Goal: Use online tool/utility

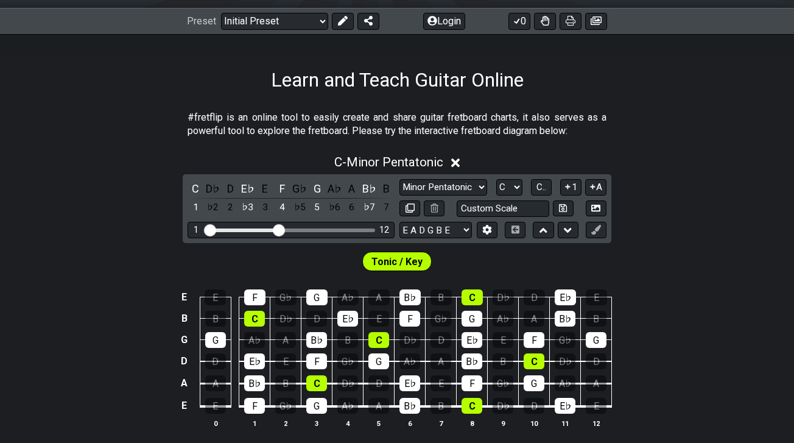
scroll to position [178, 0]
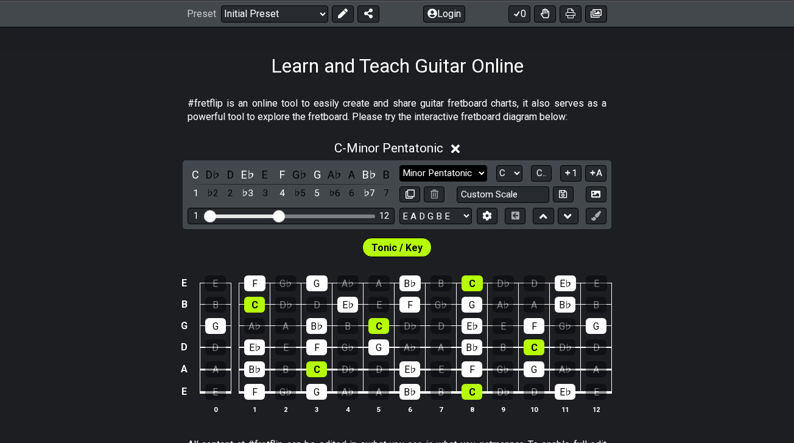
select select "Mixolydian"
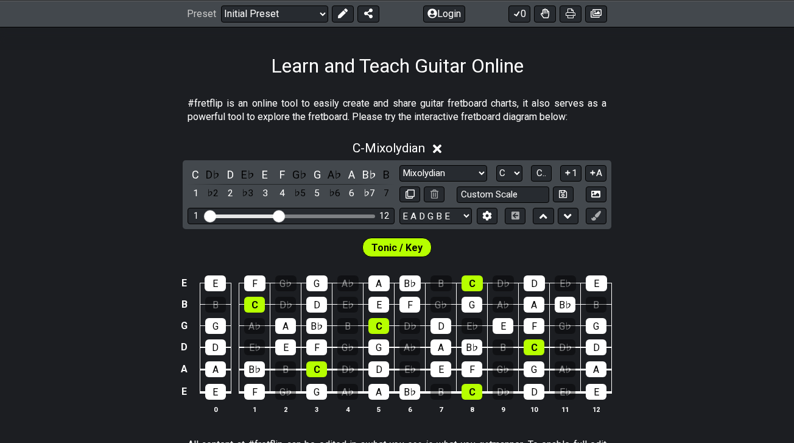
click at [399, 248] on span "Tonic / Key" at bounding box center [397, 248] width 51 height 18
select select "E"
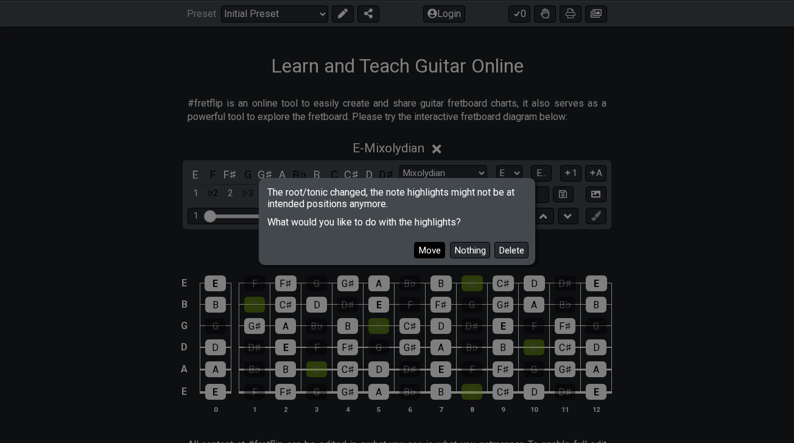
click at [434, 247] on button "Move" at bounding box center [429, 250] width 31 height 16
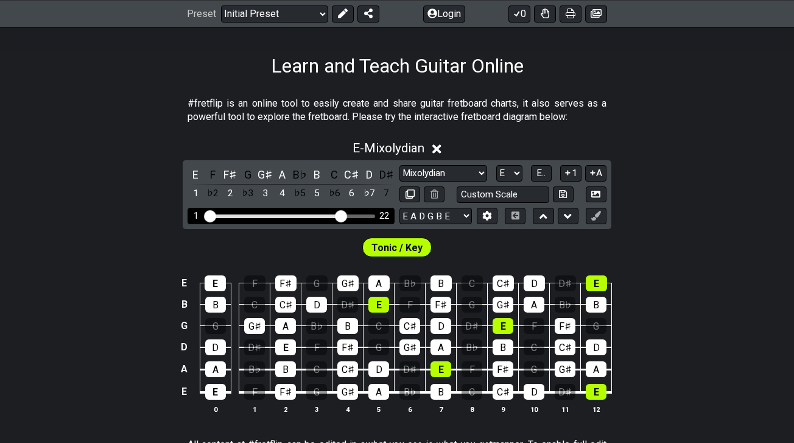
drag, startPoint x: 280, startPoint y: 214, endPoint x: 343, endPoint y: 217, distance: 62.8
click at [343, 215] on input "Visible fret range" at bounding box center [291, 215] width 173 height 0
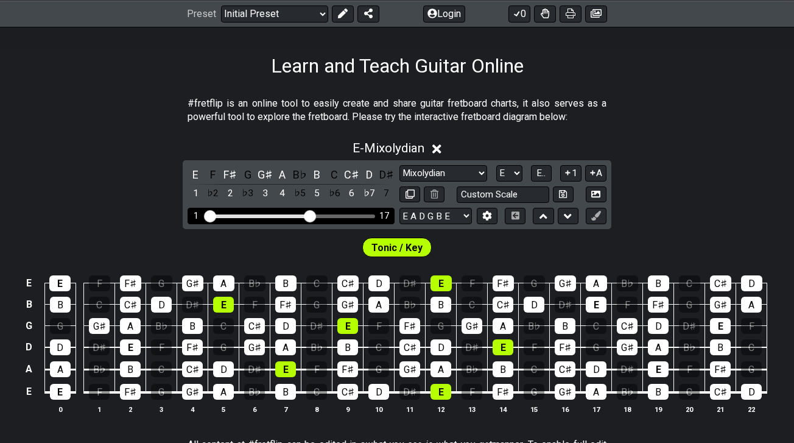
drag, startPoint x: 343, startPoint y: 217, endPoint x: 311, endPoint y: 214, distance: 31.8
click at [311, 215] on input "Visible fret range" at bounding box center [291, 215] width 173 height 0
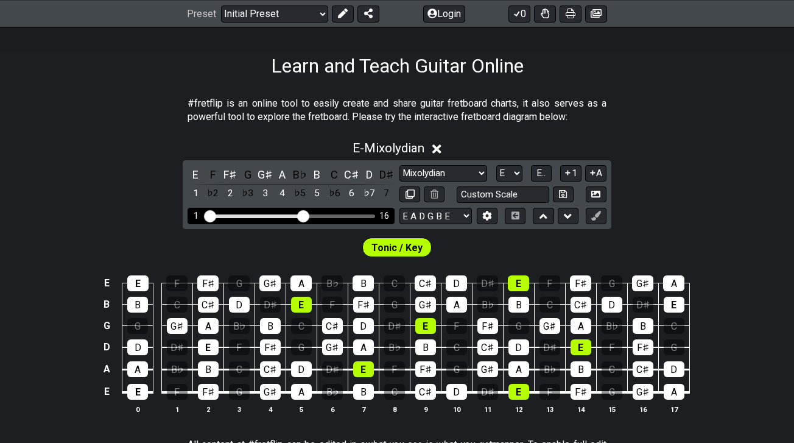
drag, startPoint x: 311, startPoint y: 214, endPoint x: 301, endPoint y: 213, distance: 9.8
click at [301, 215] on input "Visible fret range" at bounding box center [291, 215] width 173 height 0
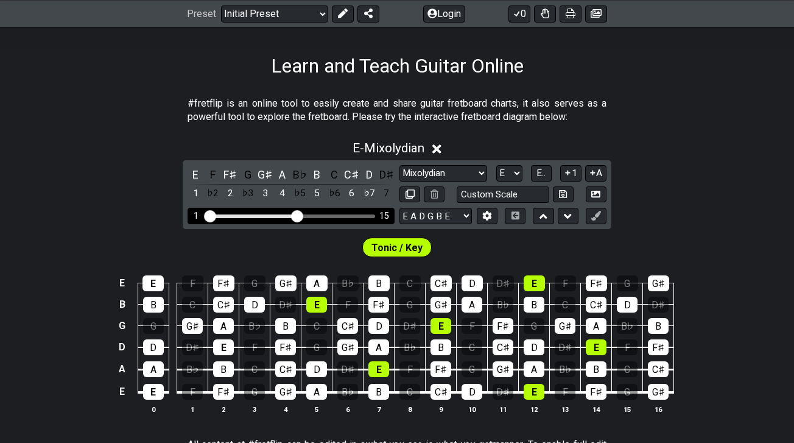
click at [298, 215] on input "Visible fret range" at bounding box center [291, 215] width 173 height 0
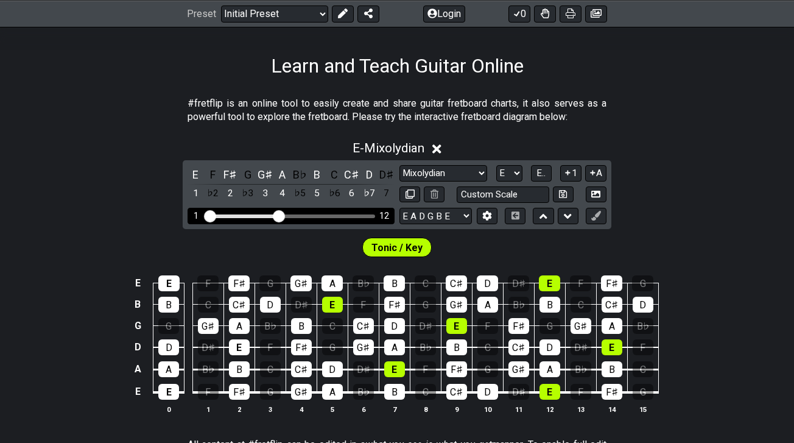
drag, startPoint x: 298, startPoint y: 213, endPoint x: 281, endPoint y: 207, distance: 18.1
click at [281, 208] on div "1 12" at bounding box center [291, 216] width 207 height 16
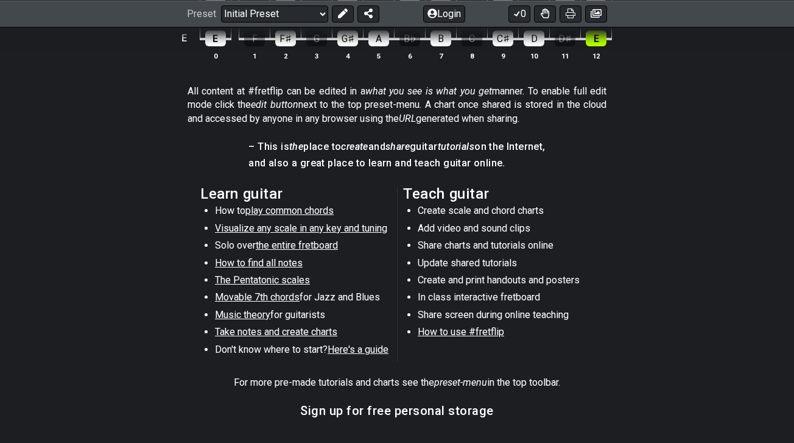
scroll to position [532, 0]
click at [236, 296] on span "Movable 7th chords" at bounding box center [257, 297] width 85 height 12
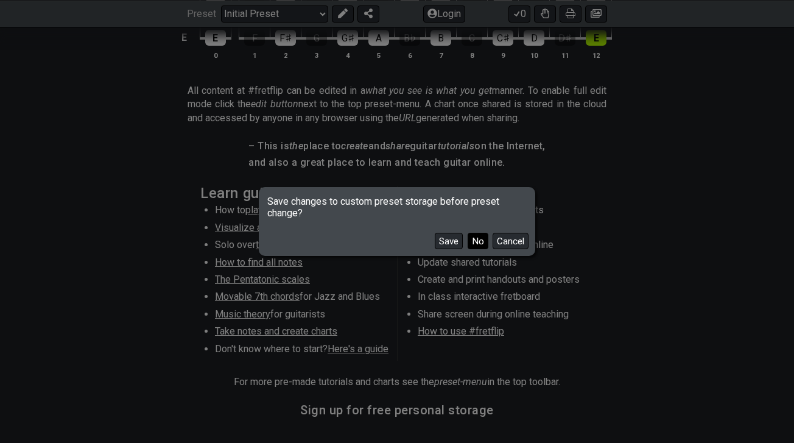
click at [475, 241] on button "No" at bounding box center [478, 241] width 21 height 16
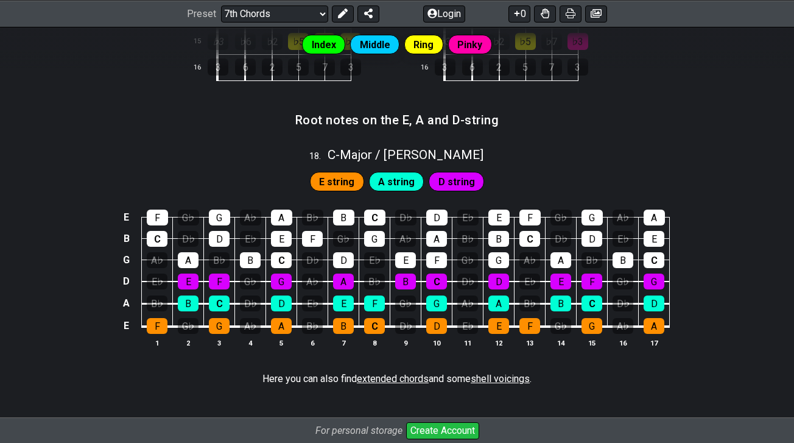
scroll to position [1418, 0]
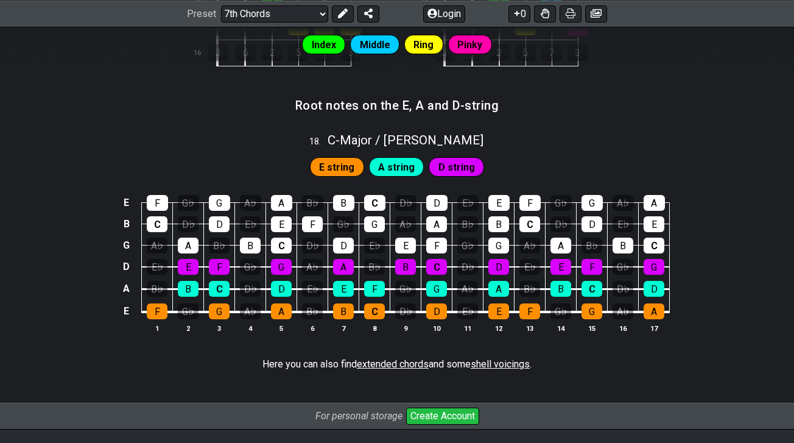
click at [392, 166] on span "A string" at bounding box center [396, 167] width 37 height 18
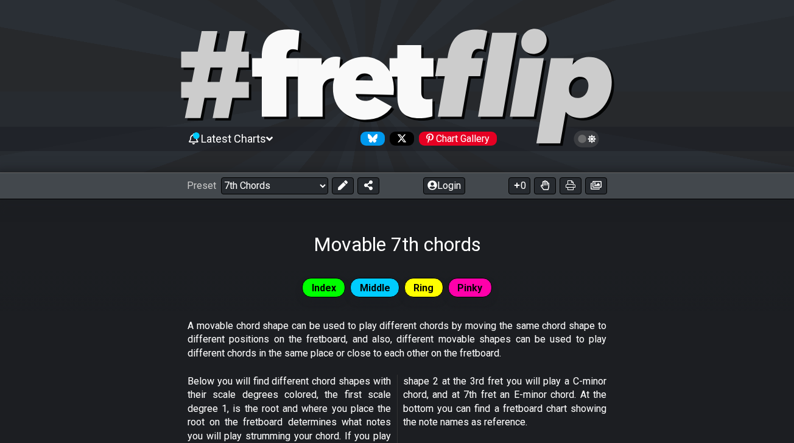
scroll to position [0, 0]
click at [627, 52] on div at bounding box center [397, 89] width 794 height 124
select select "/welcome"
select select "C"
